Goal: Use online tool/utility: Utilize a website feature to perform a specific function

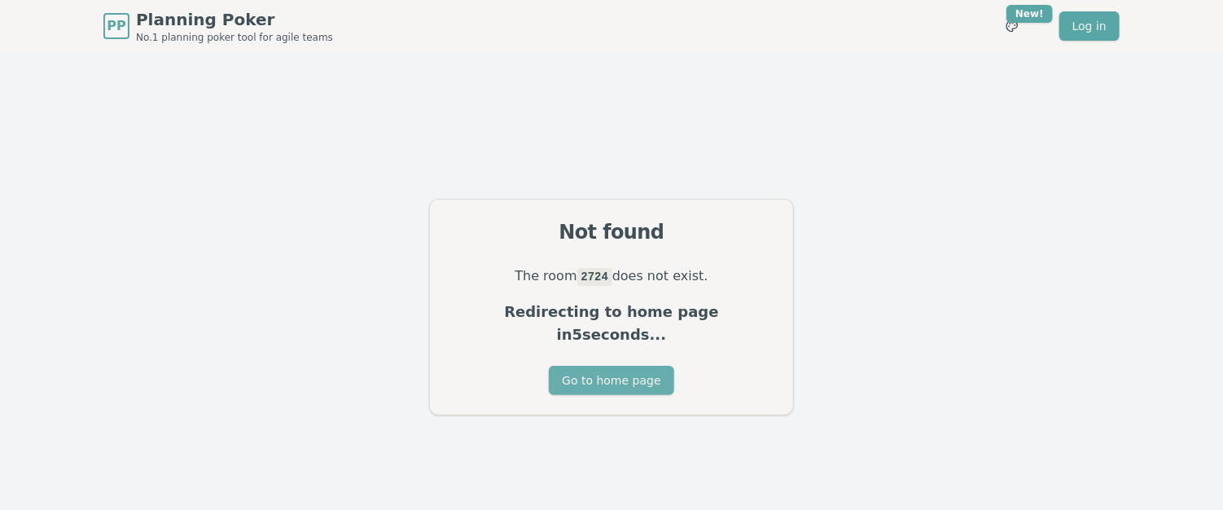
click at [616, 369] on button "Go to home page" at bounding box center [611, 380] width 125 height 29
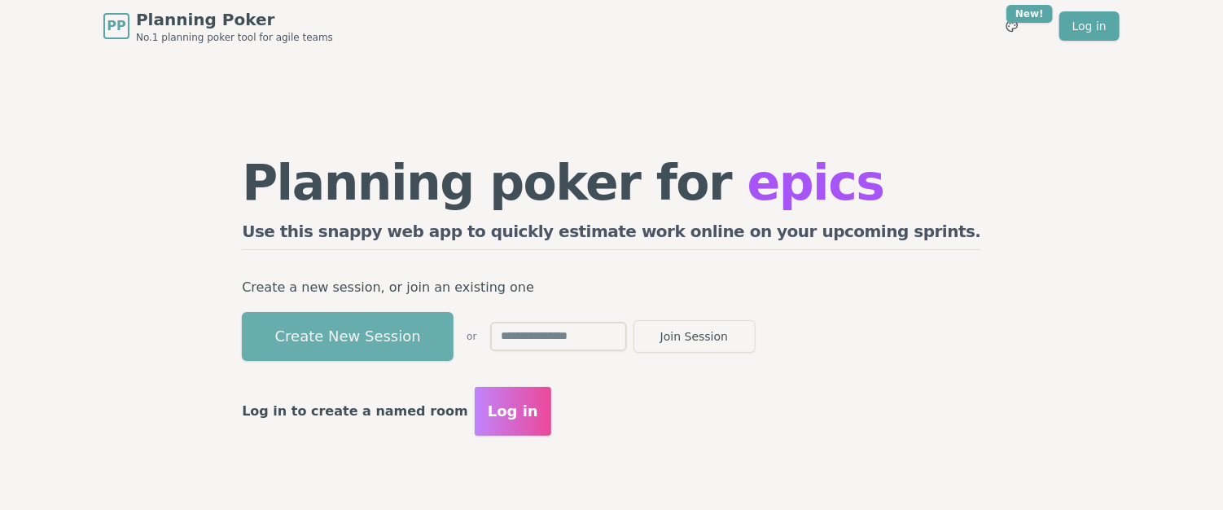
click at [434, 327] on button "Create New Session" at bounding box center [348, 336] width 212 height 49
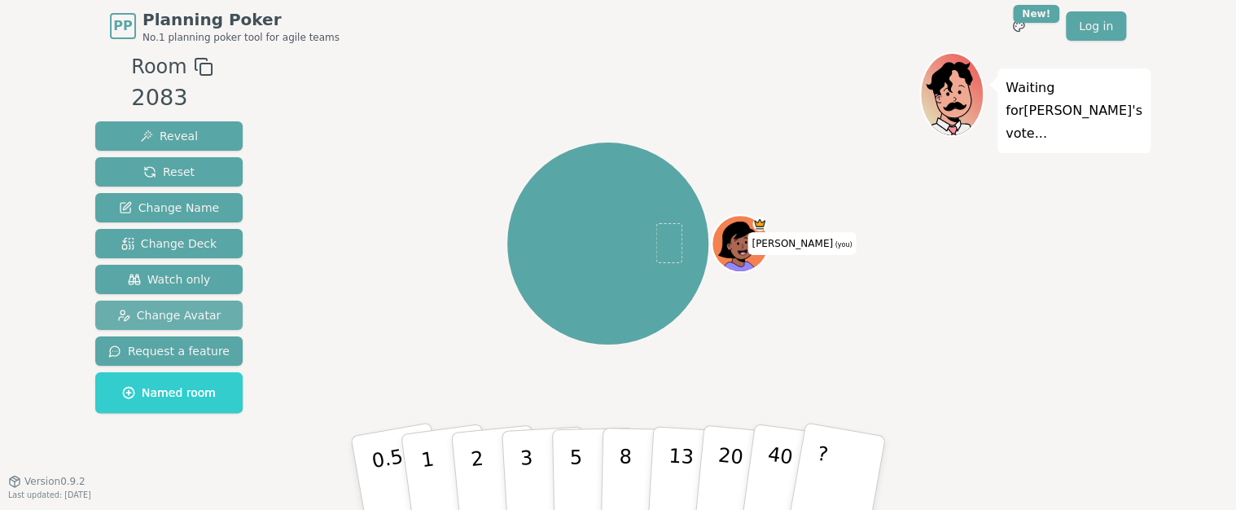
click at [179, 313] on span "Change Avatar" at bounding box center [169, 315] width 104 height 16
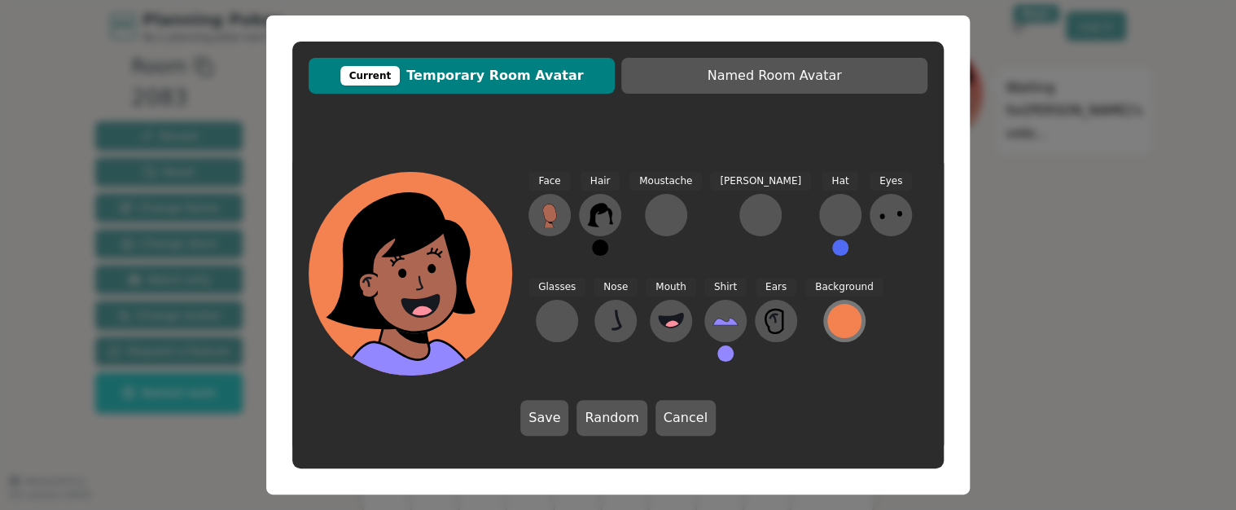
click at [827, 318] on div at bounding box center [844, 321] width 34 height 34
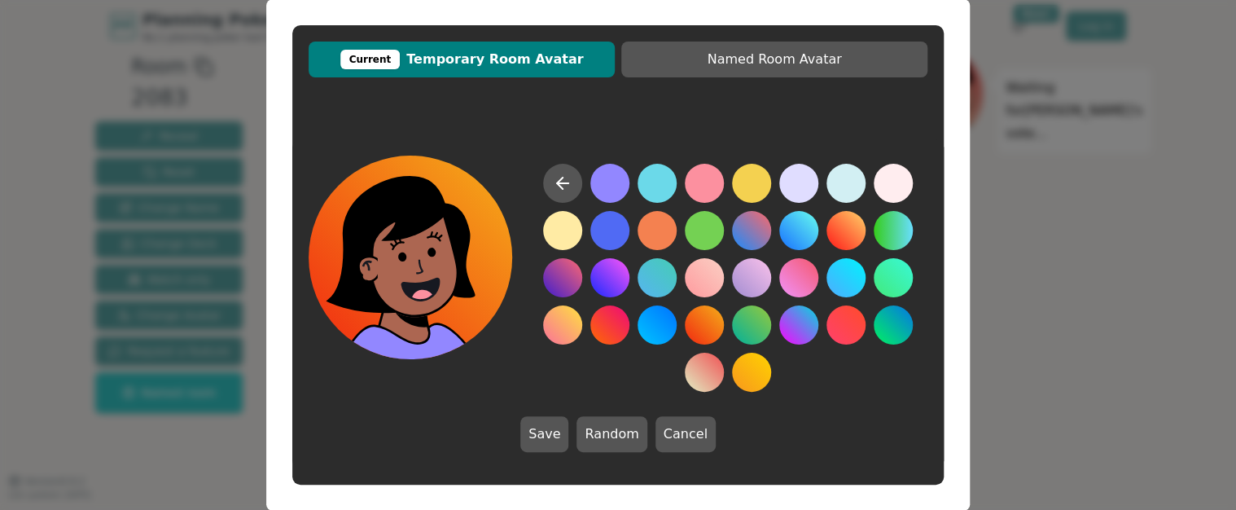
click at [342, 139] on div "Save Random Cancel" at bounding box center [617, 303] width 651 height 329
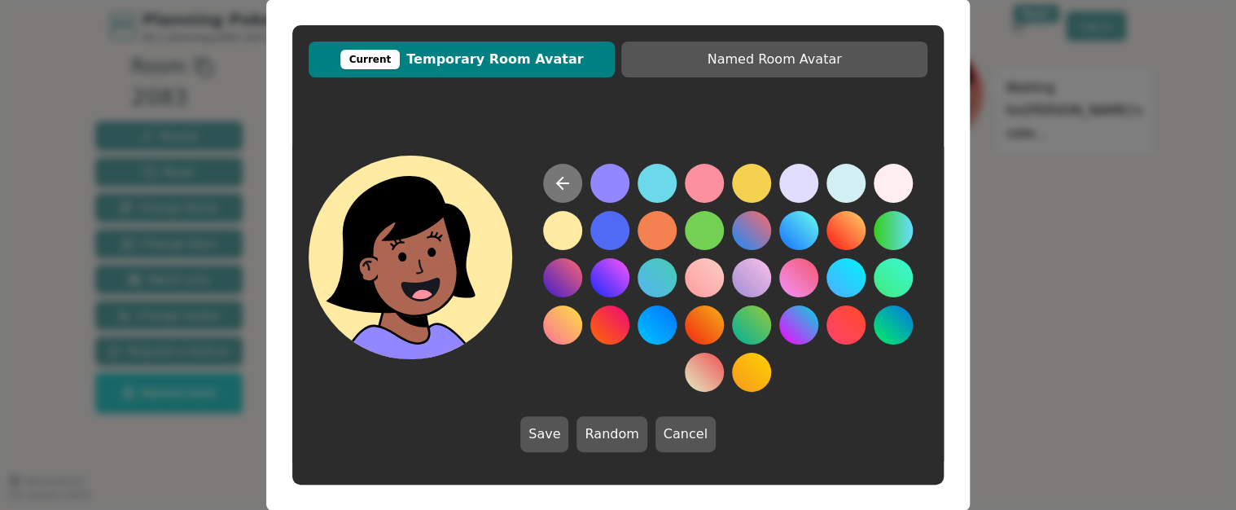
click at [563, 186] on icon at bounding box center [563, 183] width 20 height 20
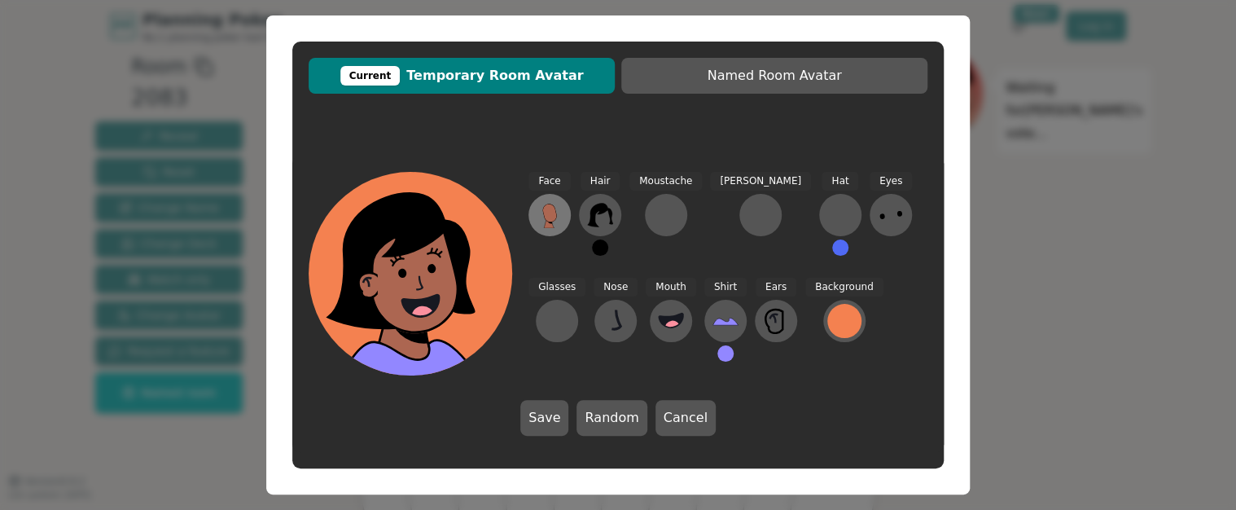
click at [553, 221] on icon at bounding box center [549, 213] width 15 height 19
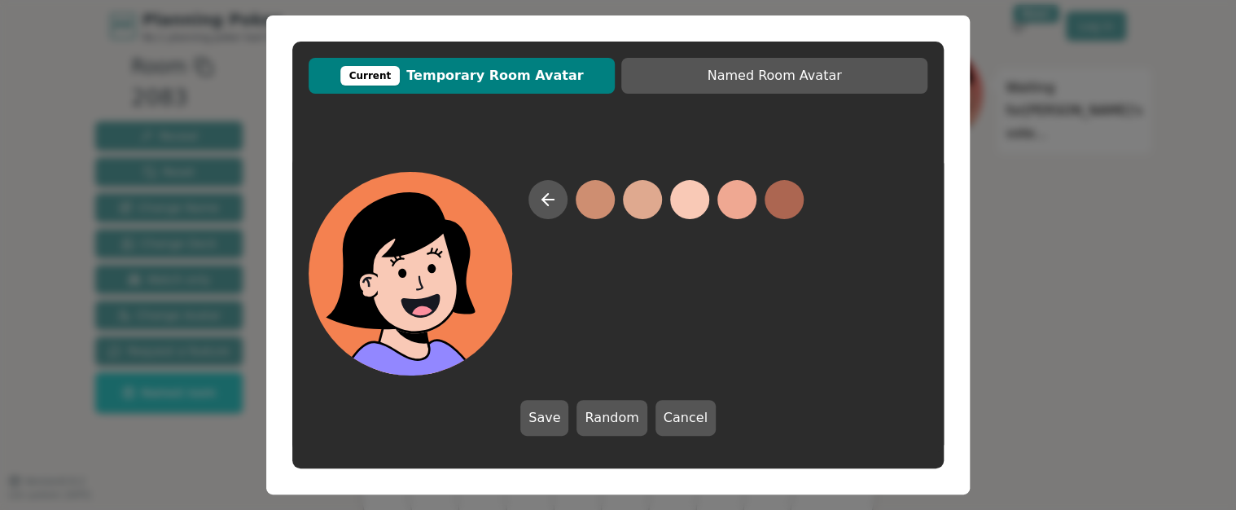
click at [681, 201] on button at bounding box center [689, 199] width 39 height 39
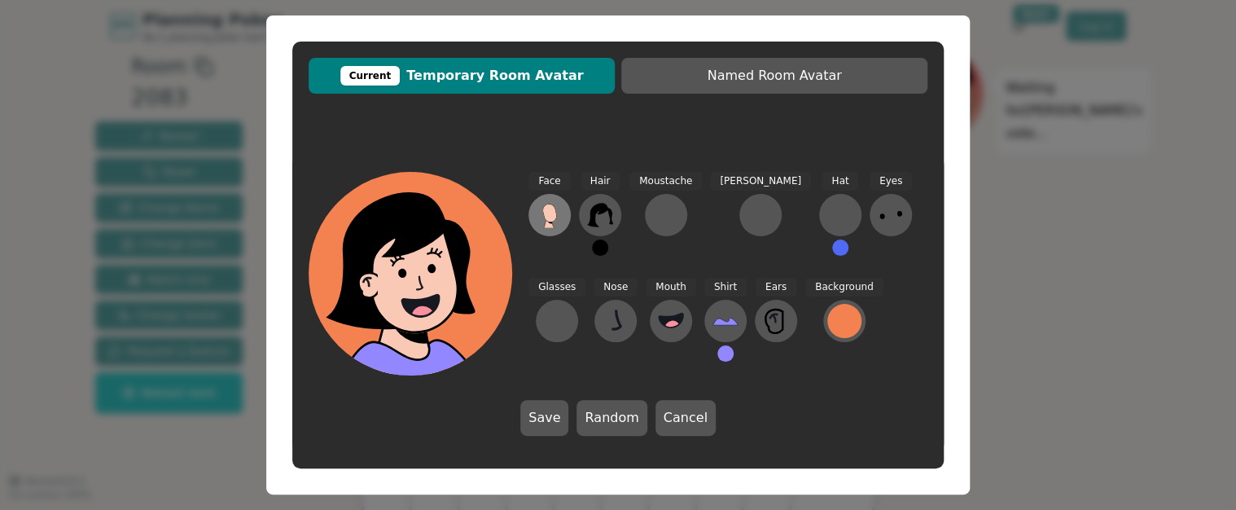
click at [541, 217] on icon at bounding box center [549, 215] width 26 height 26
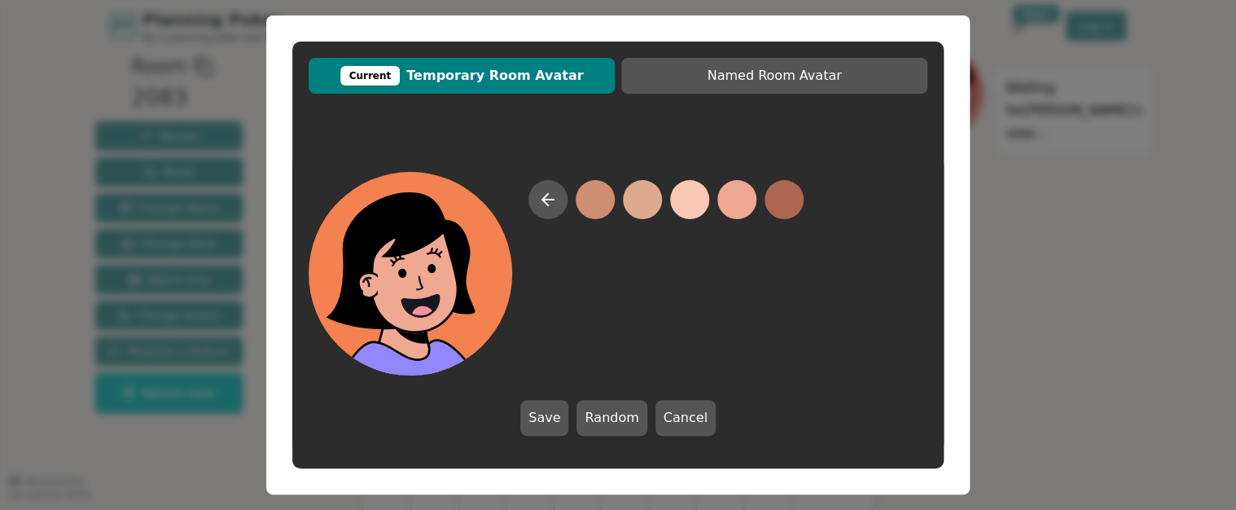
click at [743, 199] on button at bounding box center [736, 199] width 39 height 39
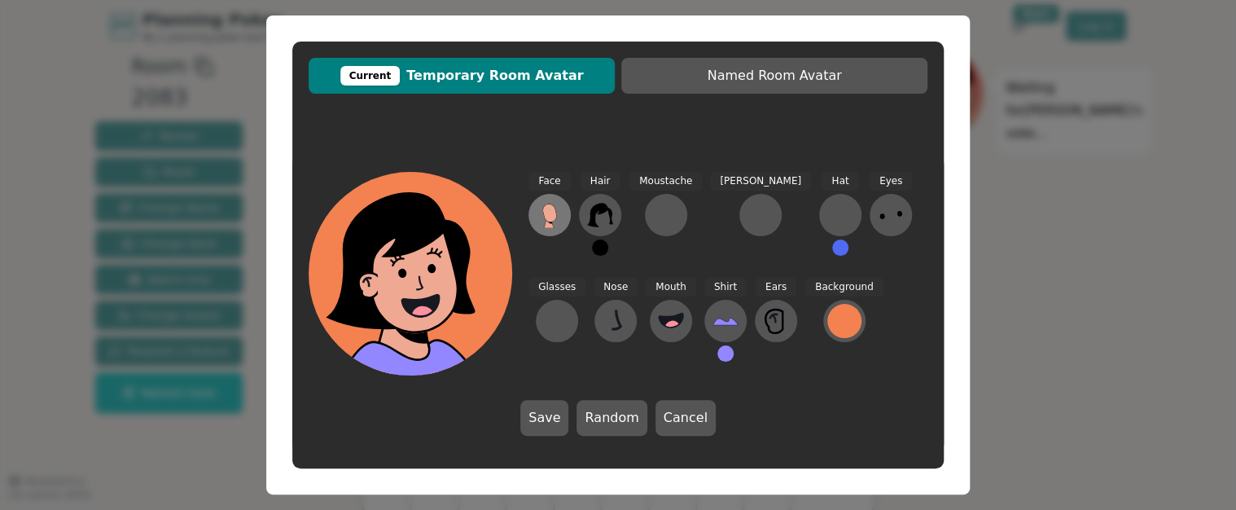
click at [545, 220] on icon at bounding box center [549, 215] width 26 height 26
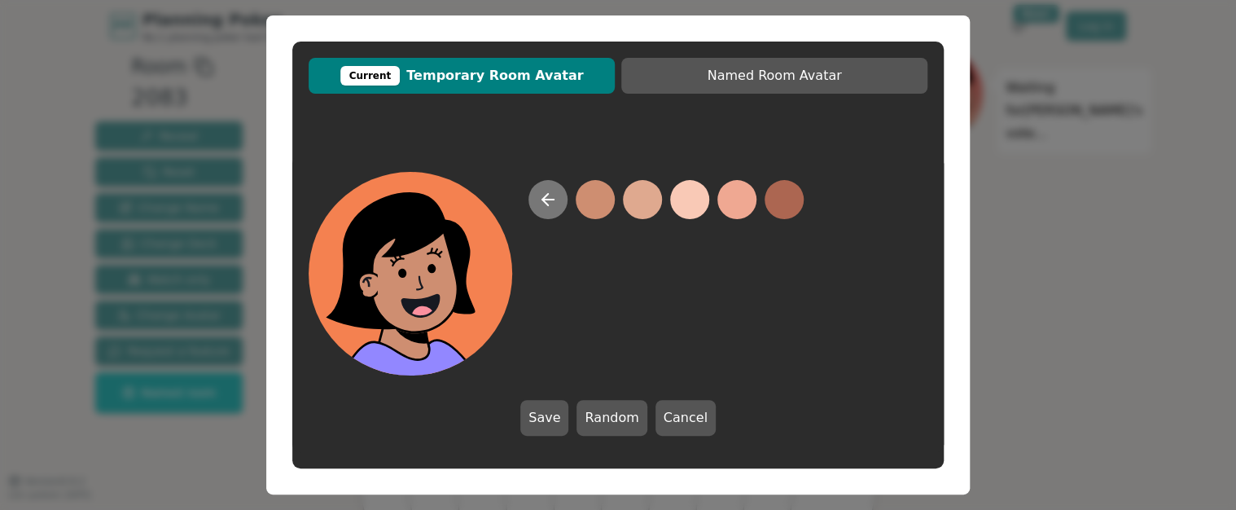
click at [532, 206] on button at bounding box center [547, 199] width 39 height 39
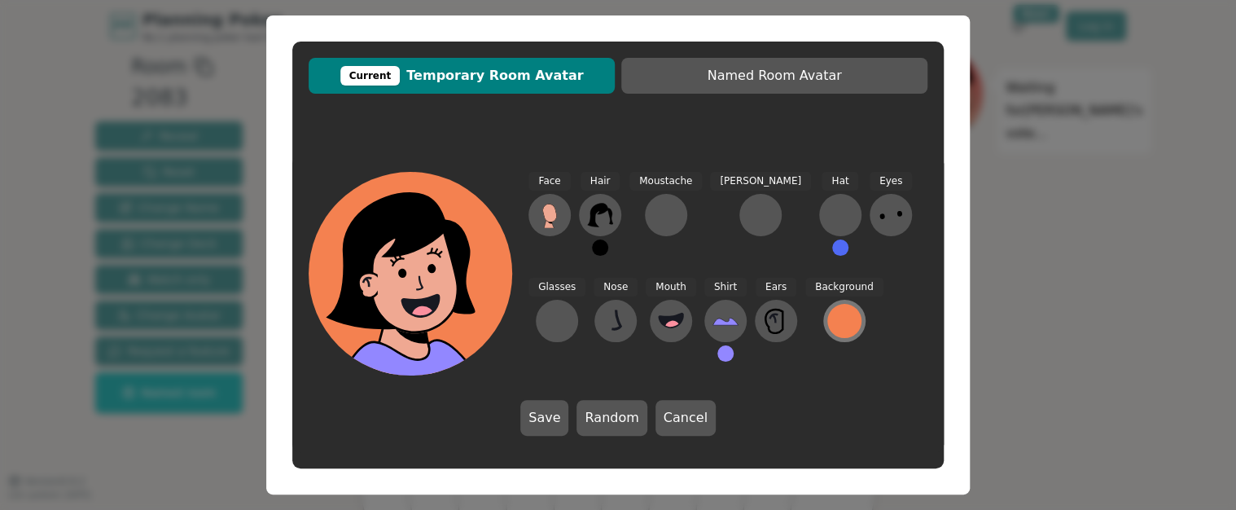
click at [827, 319] on div at bounding box center [844, 321] width 34 height 34
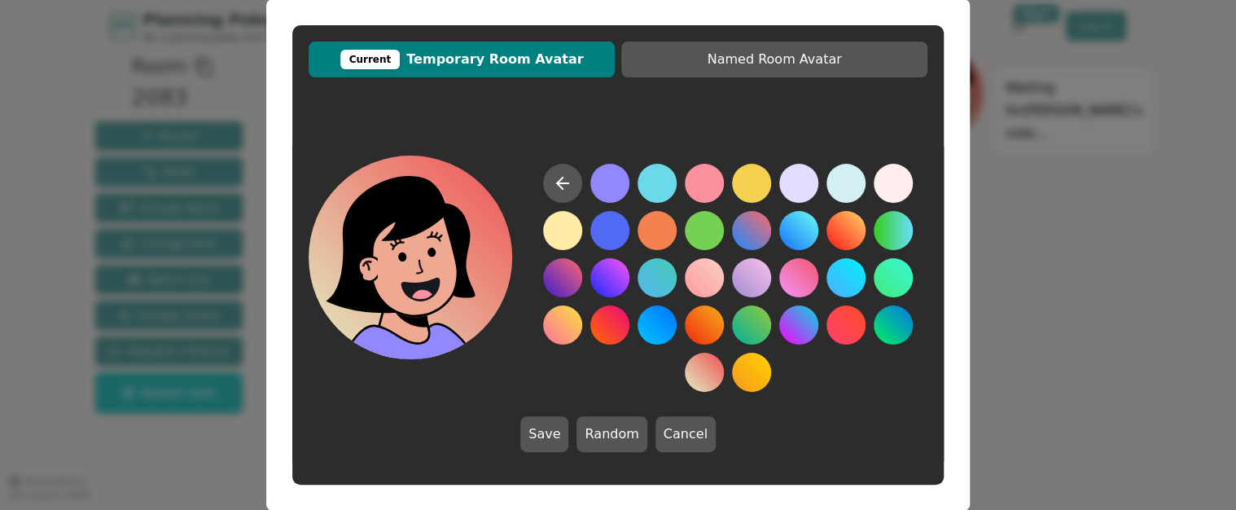
click at [710, 376] on button at bounding box center [704, 371] width 39 height 39
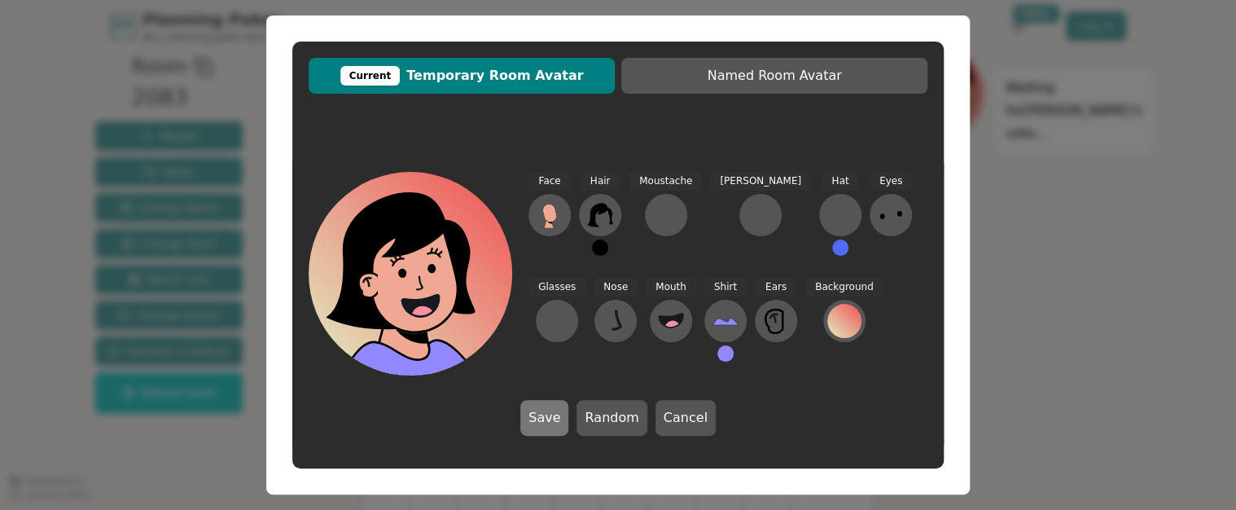
click at [558, 420] on button "Save" at bounding box center [544, 418] width 48 height 36
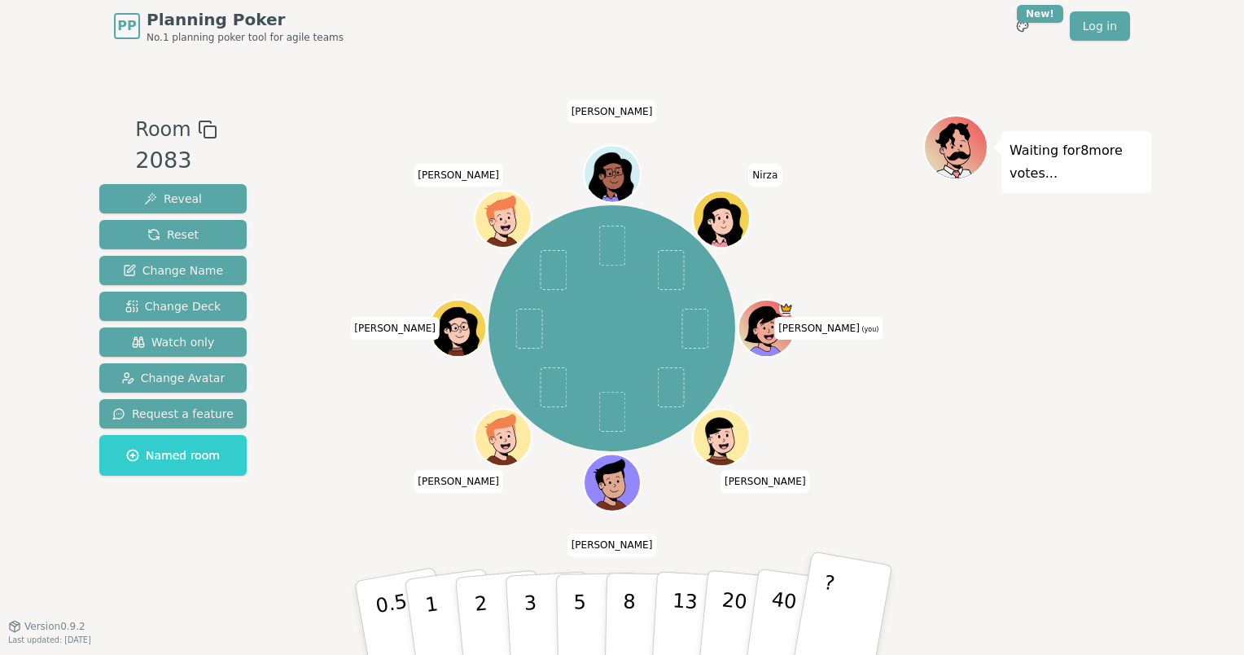
click at [847, 509] on button "?" at bounding box center [842, 617] width 102 height 134
click at [1105, 304] on div "Waiting for 3 more votes..." at bounding box center [1037, 339] width 228 height 448
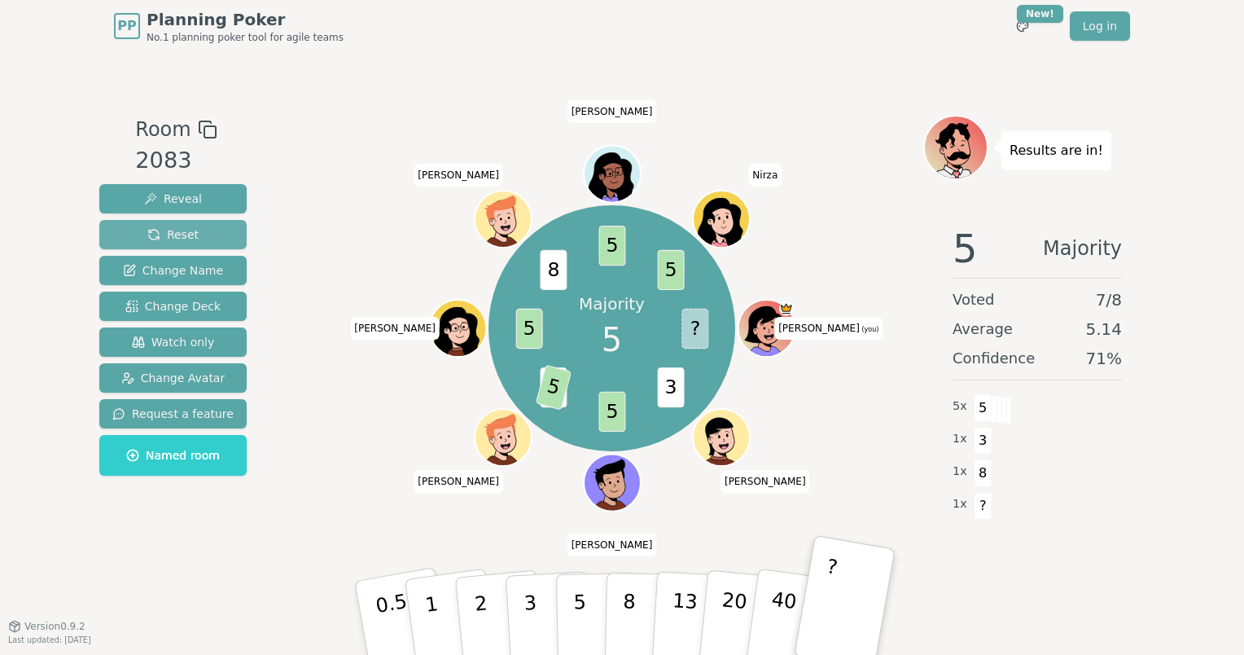
click at [150, 230] on span "Reset" at bounding box center [172, 234] width 51 height 16
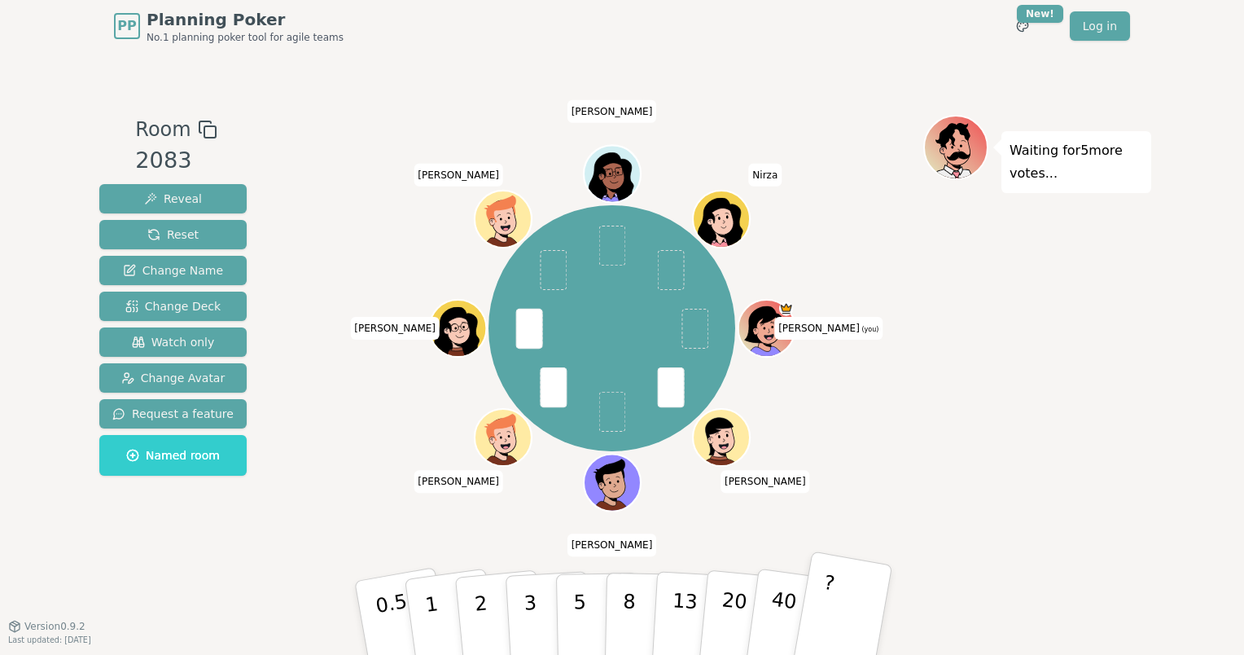
click at [837, 509] on button "?" at bounding box center [842, 617] width 102 height 134
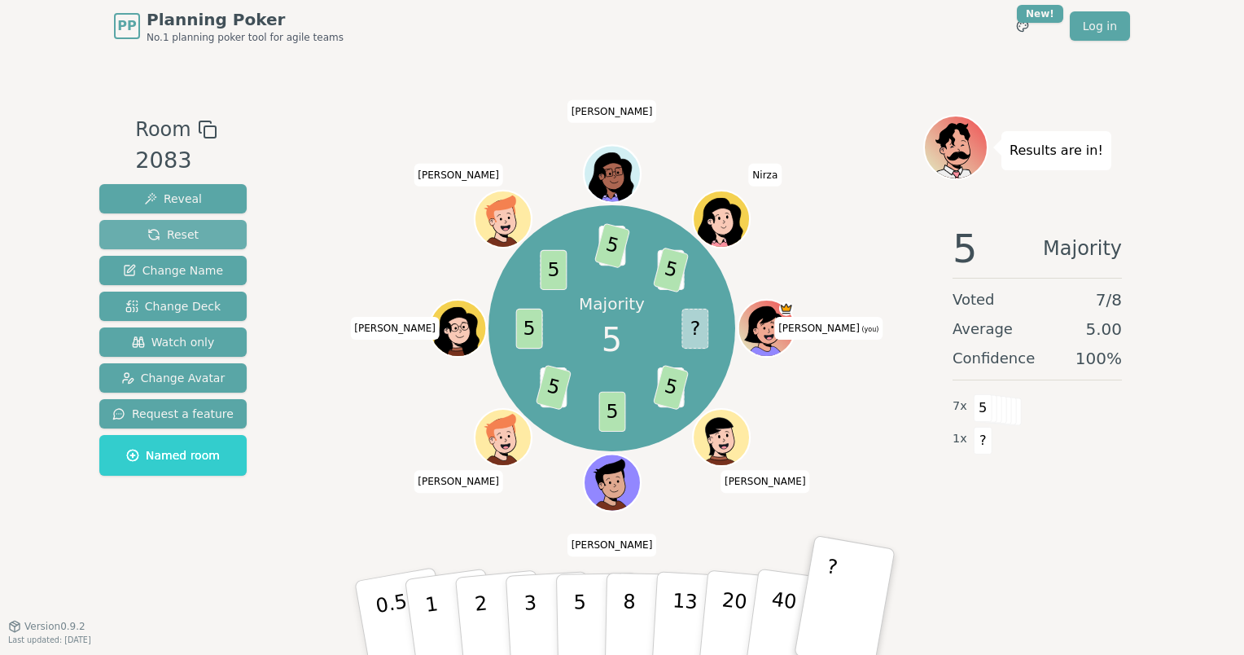
click at [181, 231] on span "Reset" at bounding box center [172, 234] width 51 height 16
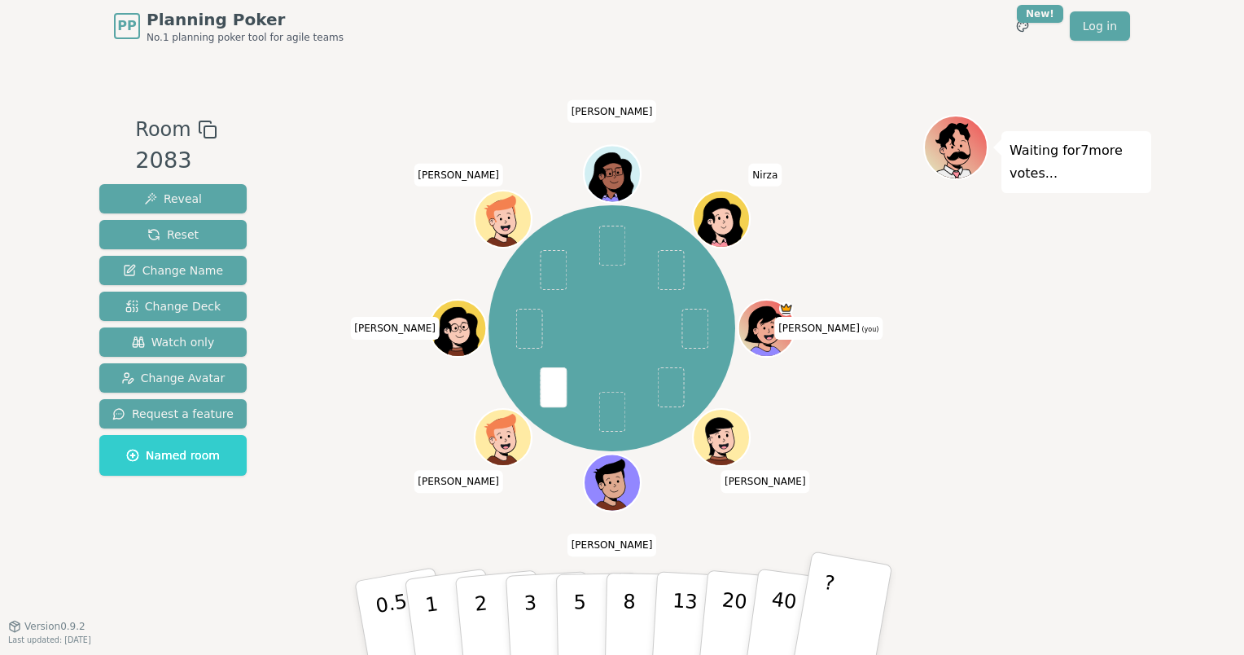
click at [866, 509] on button "?" at bounding box center [842, 617] width 102 height 134
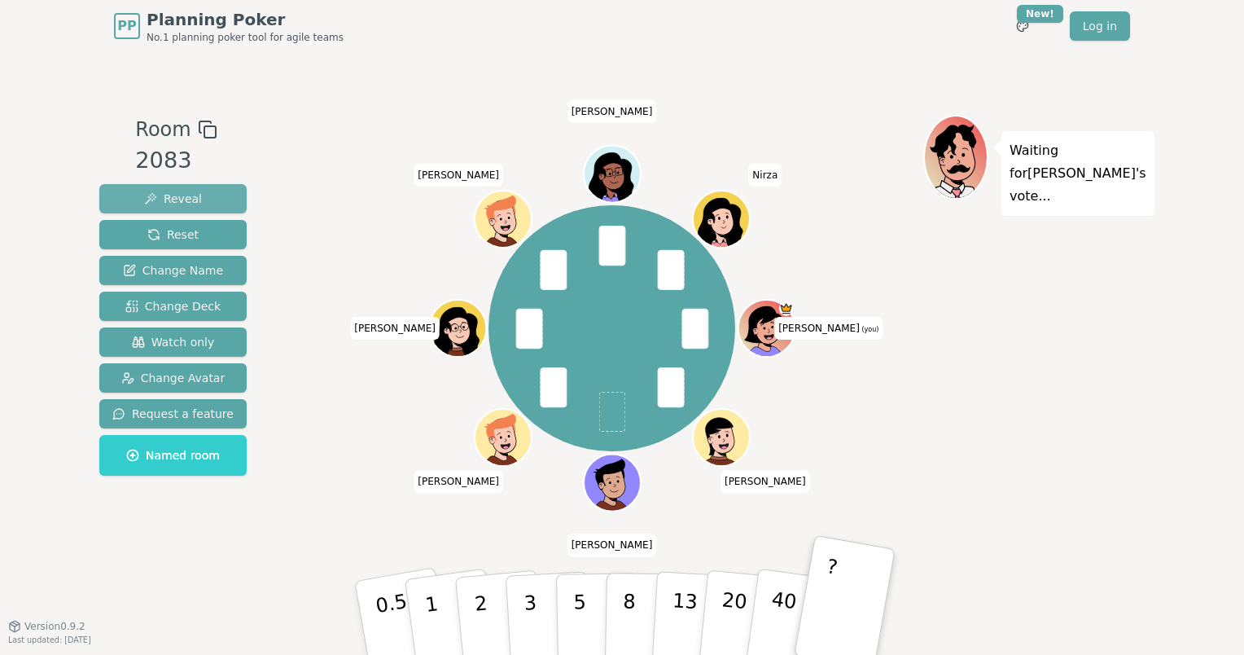
click at [174, 195] on span "Reveal" at bounding box center [173, 198] width 58 height 16
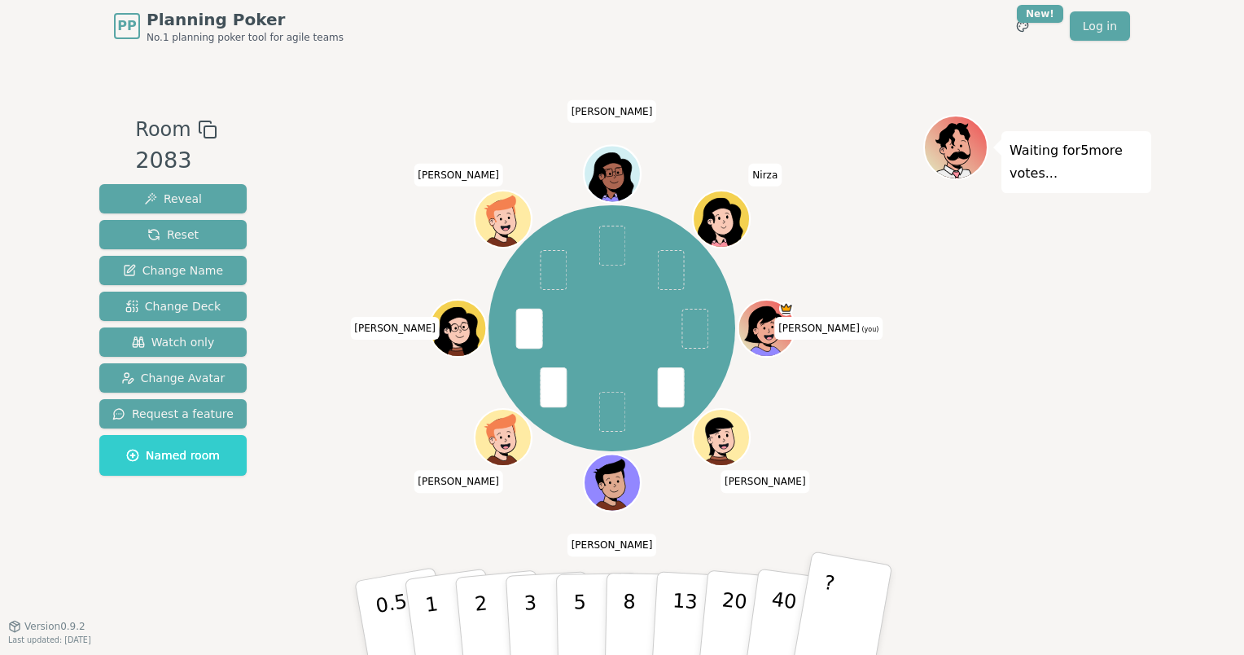
click at [856, 509] on button "?" at bounding box center [842, 617] width 102 height 134
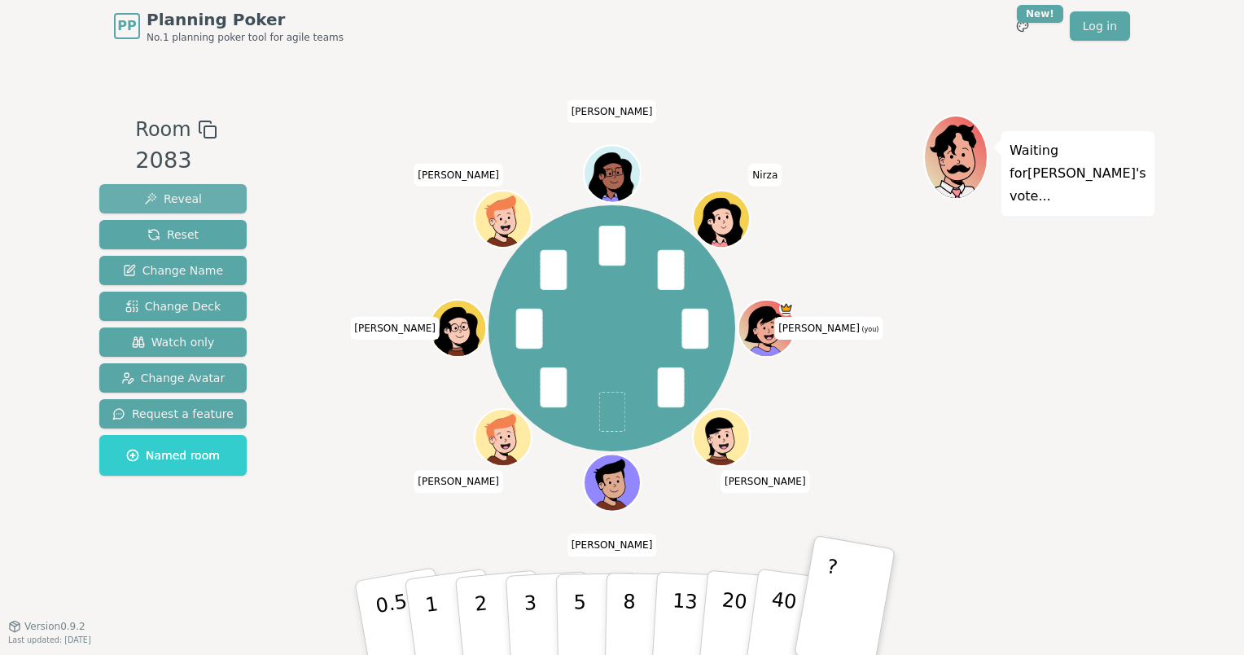
click at [147, 195] on span "Reveal" at bounding box center [173, 198] width 58 height 16
